Goal: Task Accomplishment & Management: Use online tool/utility

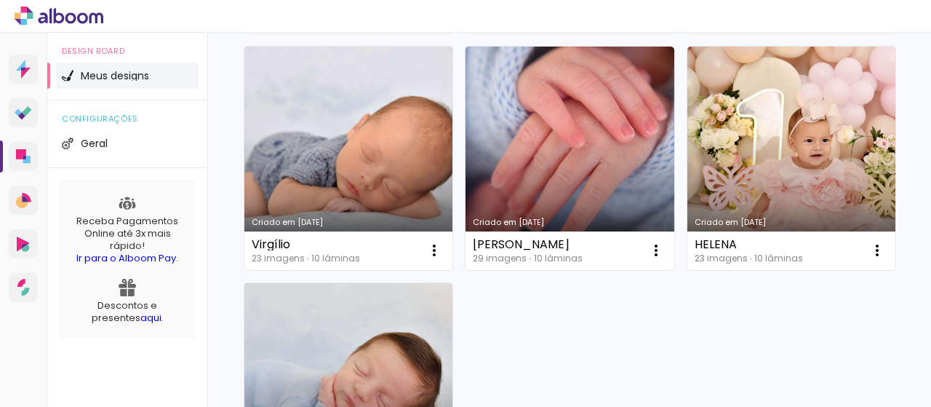
scroll to position [436, 0]
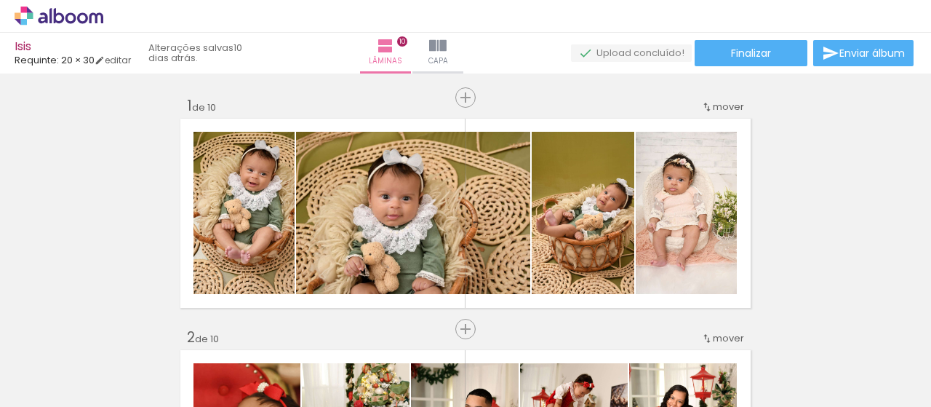
scroll to position [2358, 0]
